Goal: Find specific page/section: Find specific page/section

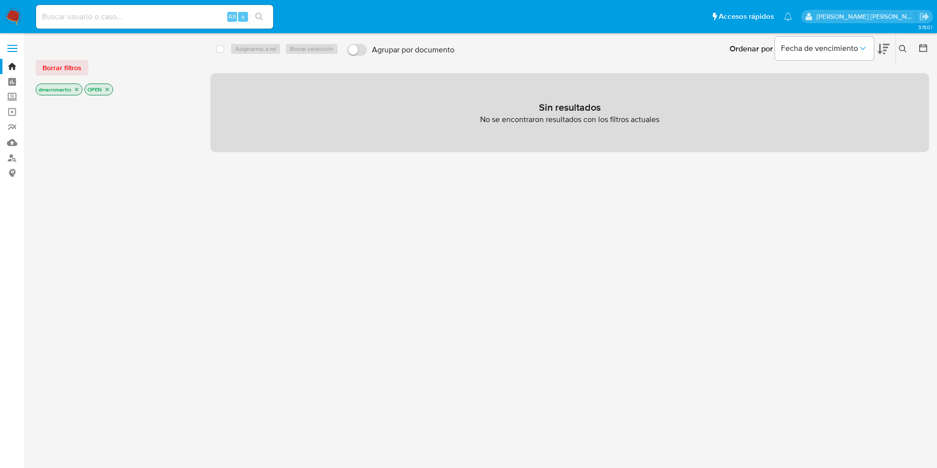
click at [111, 89] on p "OPEN" at bounding box center [99, 89] width 28 height 11
click at [108, 89] on icon "close-filter" at bounding box center [107, 89] width 3 height 3
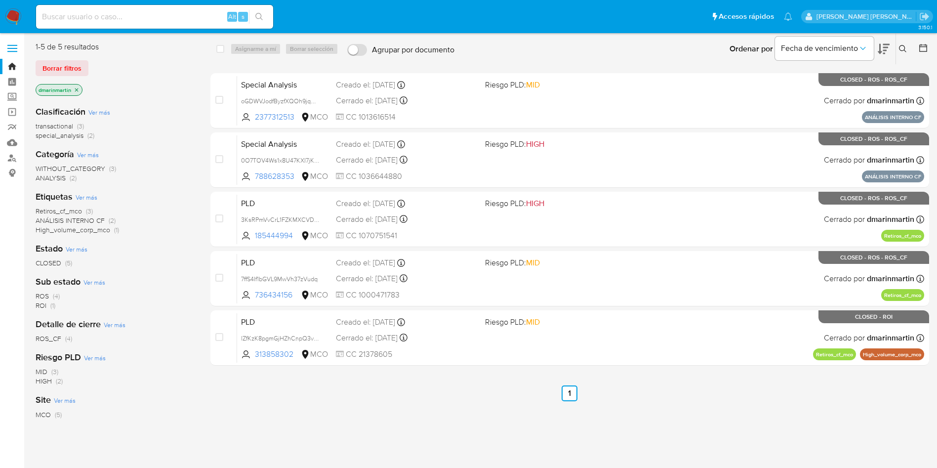
click at [751, 418] on div "select-all-cases-checkbox Asignarme a mí Borrar selección Agrupar por documento…" at bounding box center [570, 262] width 719 height 440
click at [75, 91] on icon "close-filter" at bounding box center [76, 89] width 3 height 3
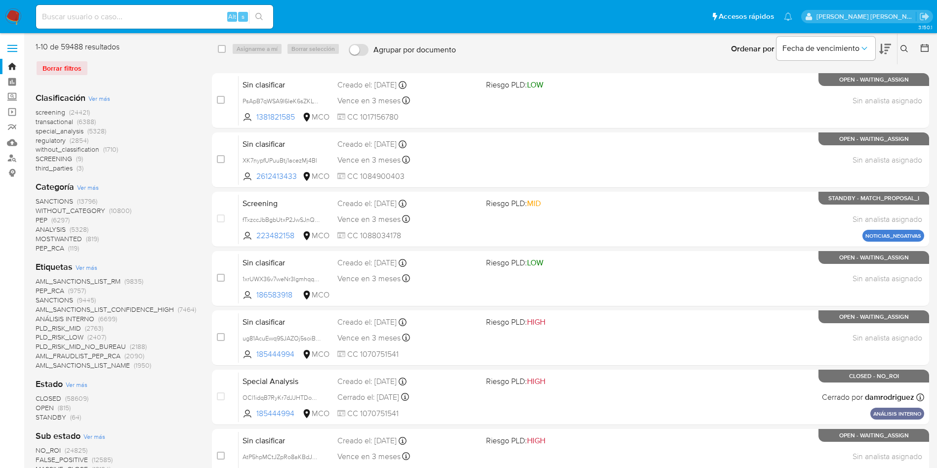
click at [49, 139] on span "regulatory" at bounding box center [51, 140] width 30 height 10
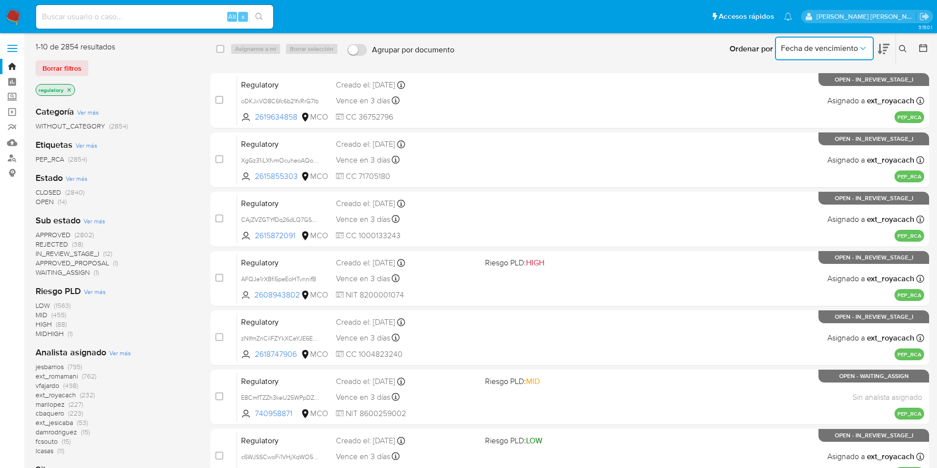
click at [825, 48] on span "Fecha de vencimiento" at bounding box center [819, 48] width 77 height 10
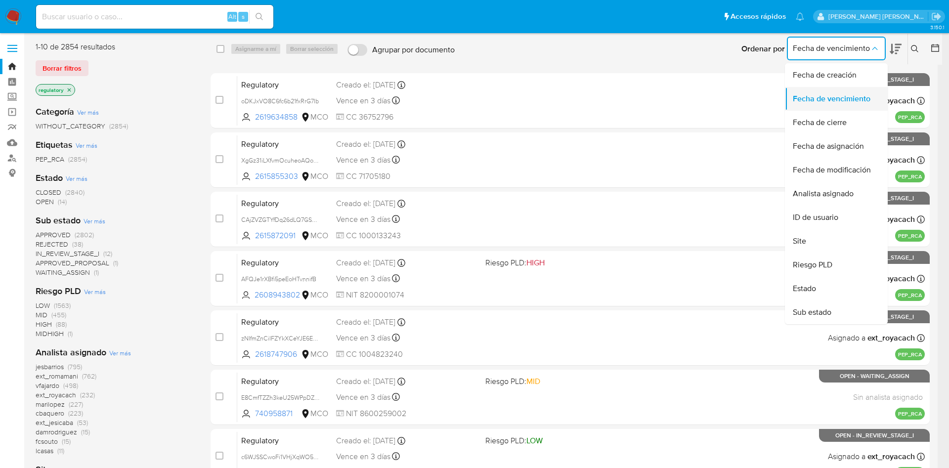
click at [842, 96] on span "Fecha de vencimiento" at bounding box center [832, 99] width 78 height 10
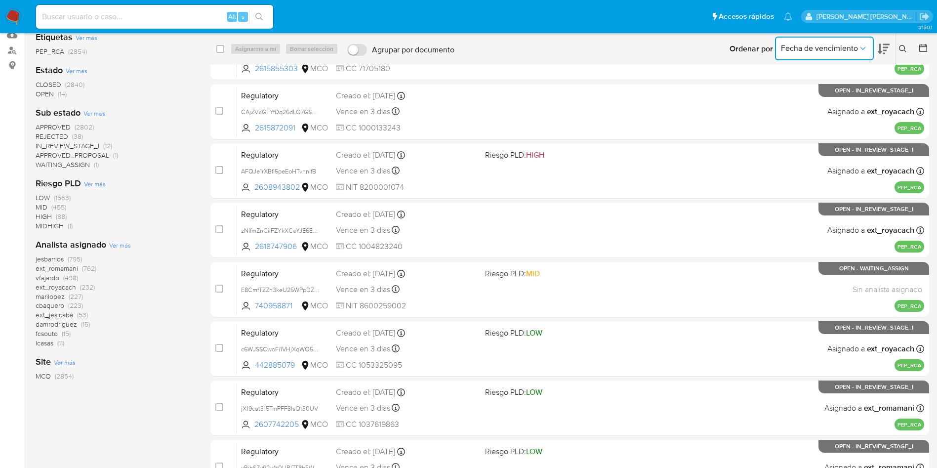
scroll to position [110, 0]
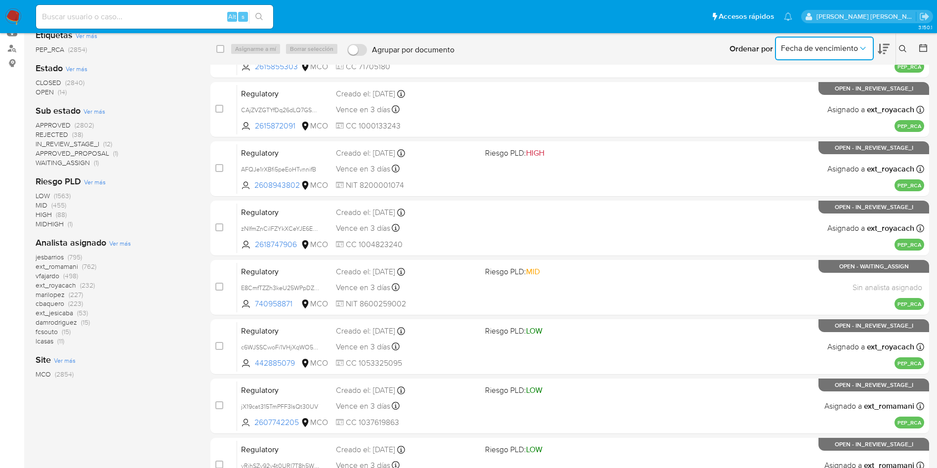
click at [43, 375] on span "MCO" at bounding box center [43, 374] width 15 height 10
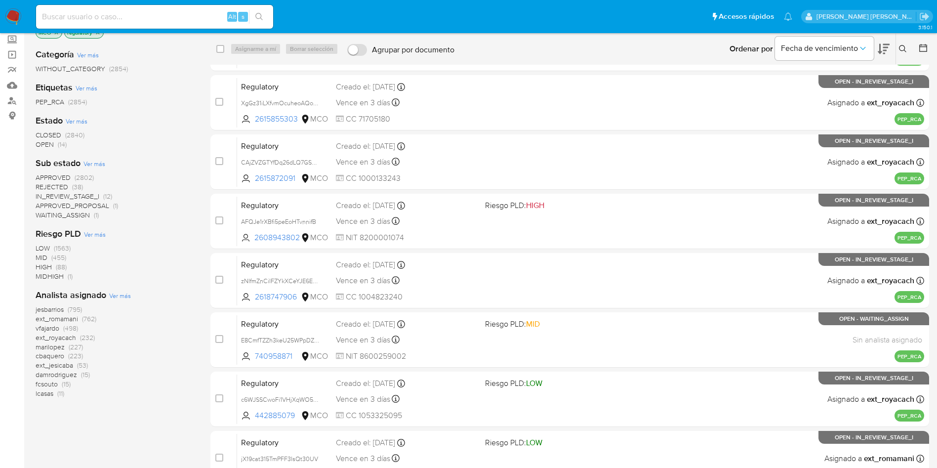
scroll to position [53, 0]
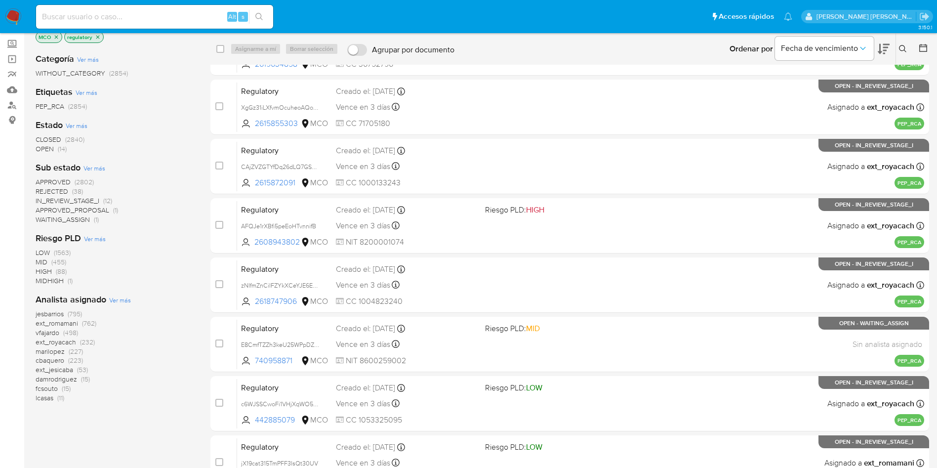
click at [51, 181] on span "APPROVED" at bounding box center [53, 182] width 35 height 10
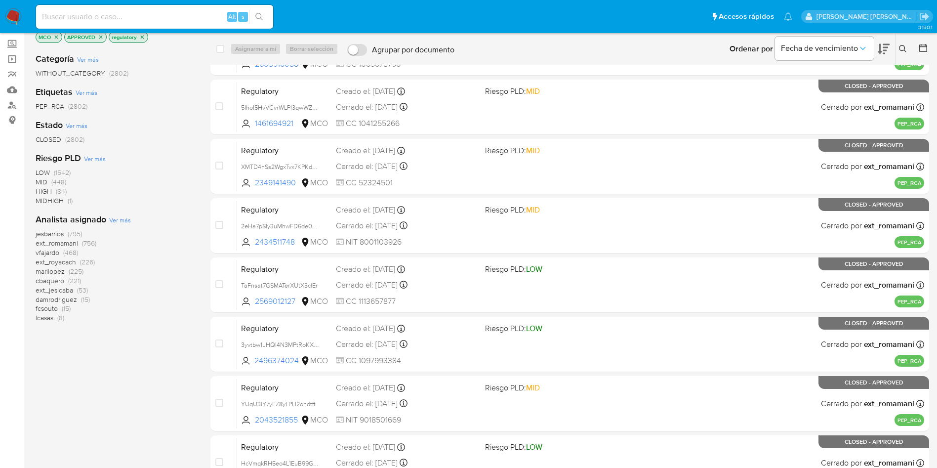
click at [50, 138] on span "CLOSED" at bounding box center [49, 139] width 26 height 10
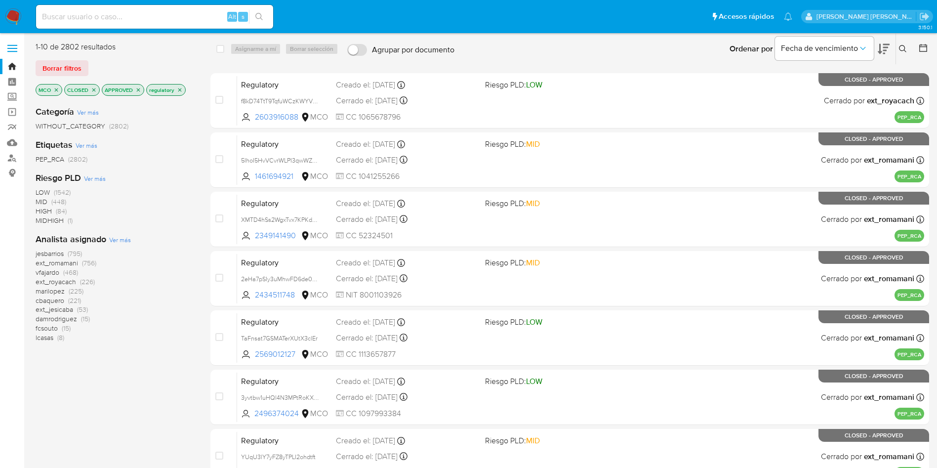
click at [51, 158] on span "PEP_RCA" at bounding box center [50, 159] width 29 height 10
